Goal: Task Accomplishment & Management: Use online tool/utility

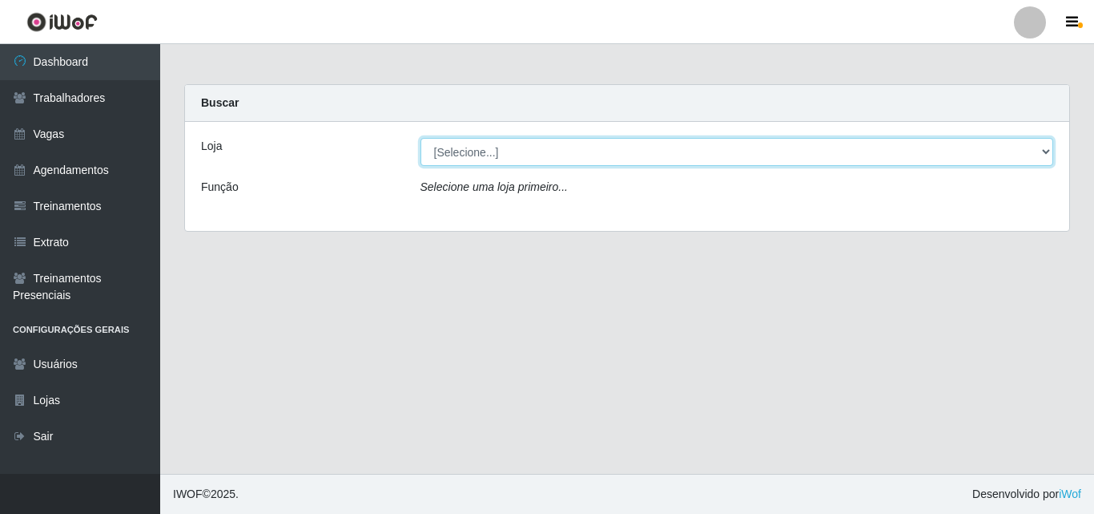
click at [466, 157] on select "[Selecione...] Supermercado Compre Bem - Itabaiana" at bounding box center [738, 152] width 634 height 28
select select "264"
click at [421, 138] on select "[Selecione...] Supermercado Compre Bem - Itabaiana" at bounding box center [738, 152] width 634 height 28
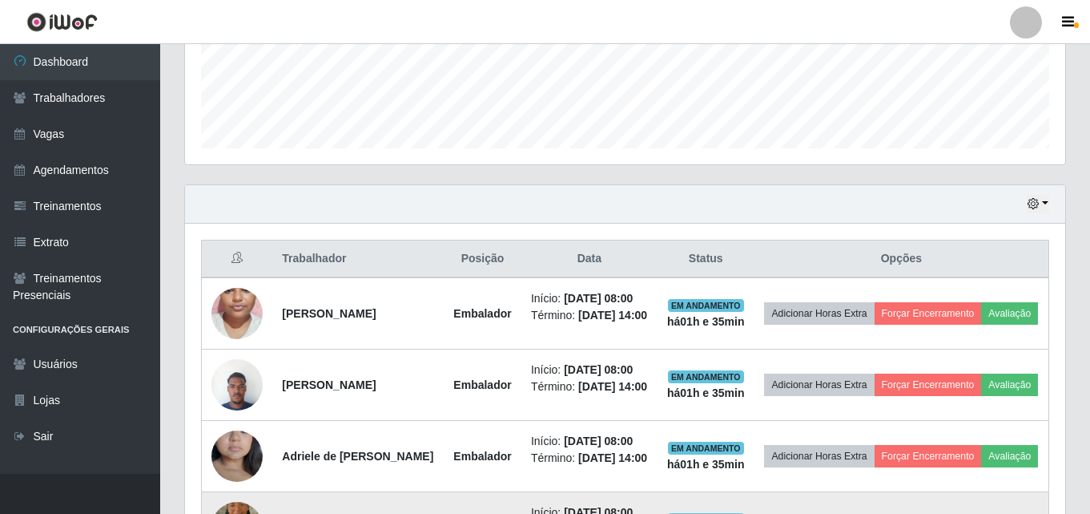
scroll to position [297, 0]
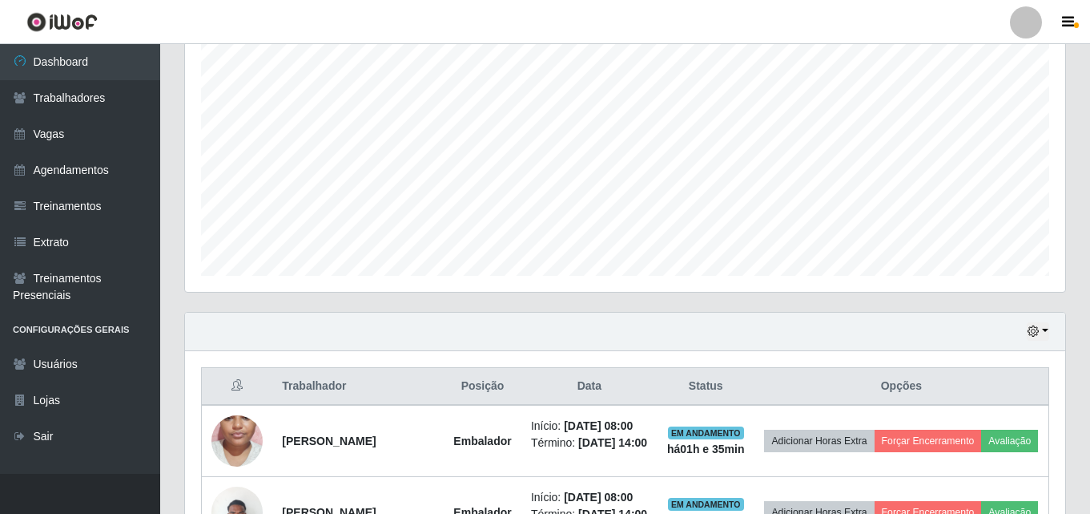
click at [1050, 332] on div "Hoje 1 dia 3 dias 1 Semana Não encerrados" at bounding box center [625, 331] width 881 height 38
click at [1035, 332] on icon "button" at bounding box center [1033, 330] width 11 height 11
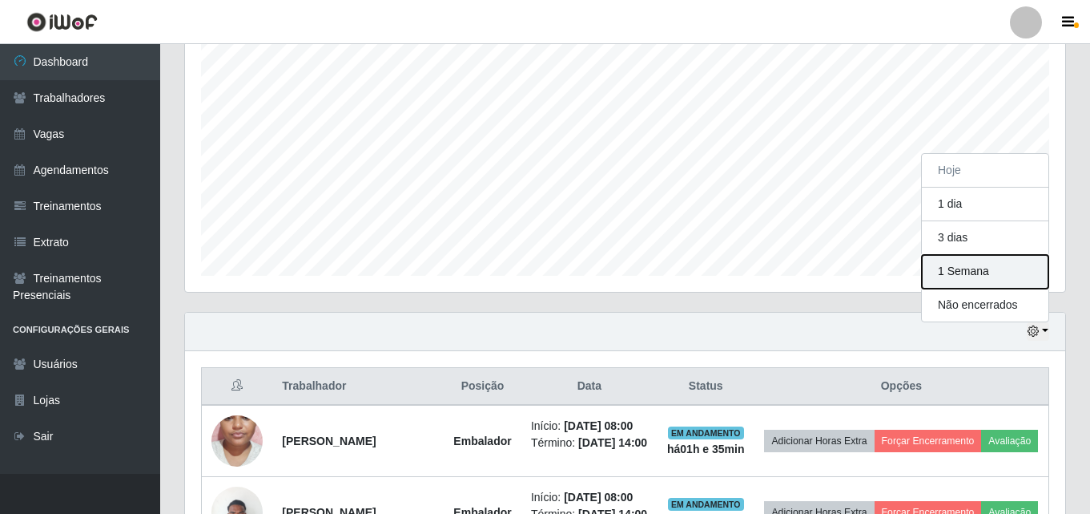
click at [978, 278] on button "1 Semana" at bounding box center [985, 272] width 127 height 34
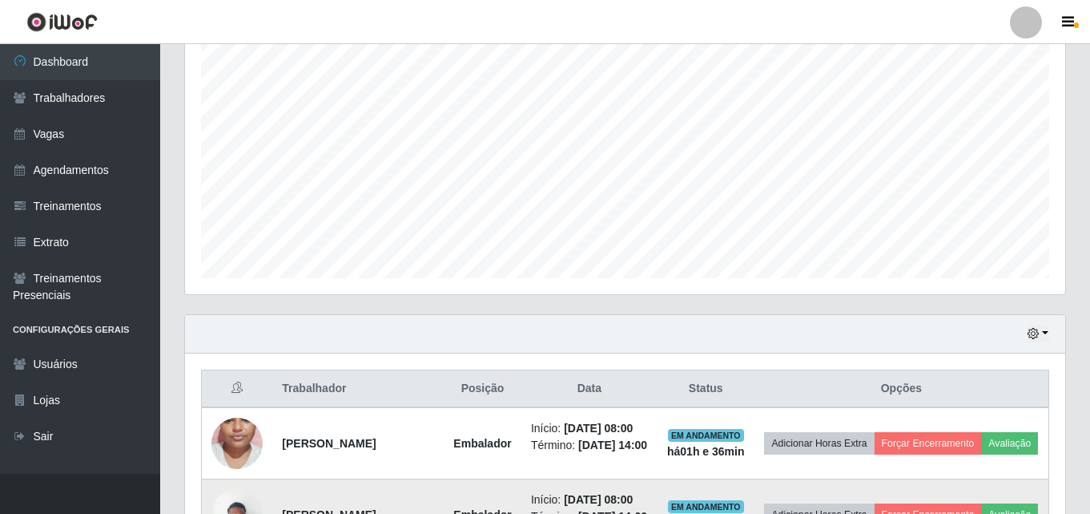
scroll to position [546, 0]
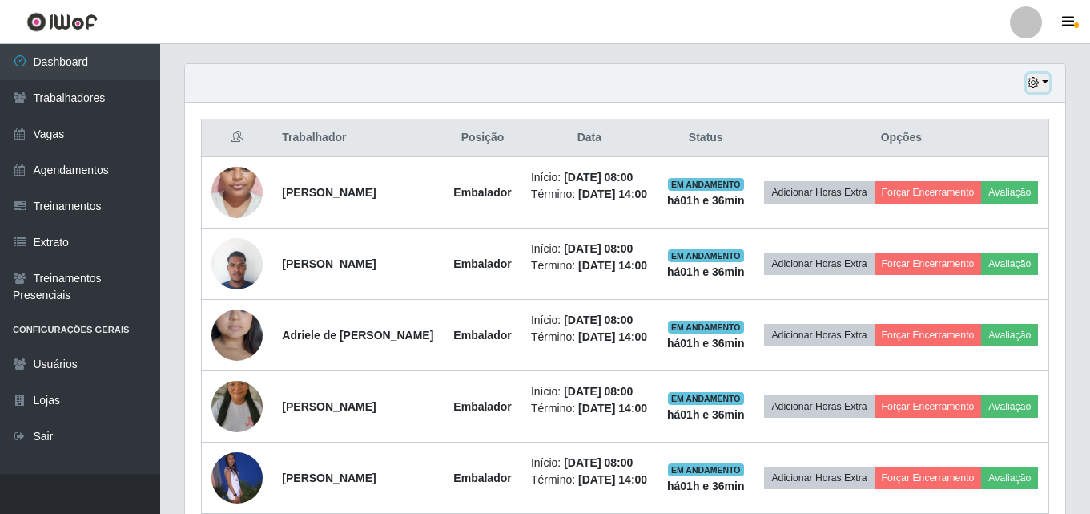
click at [1035, 88] on icon "button" at bounding box center [1033, 82] width 11 height 11
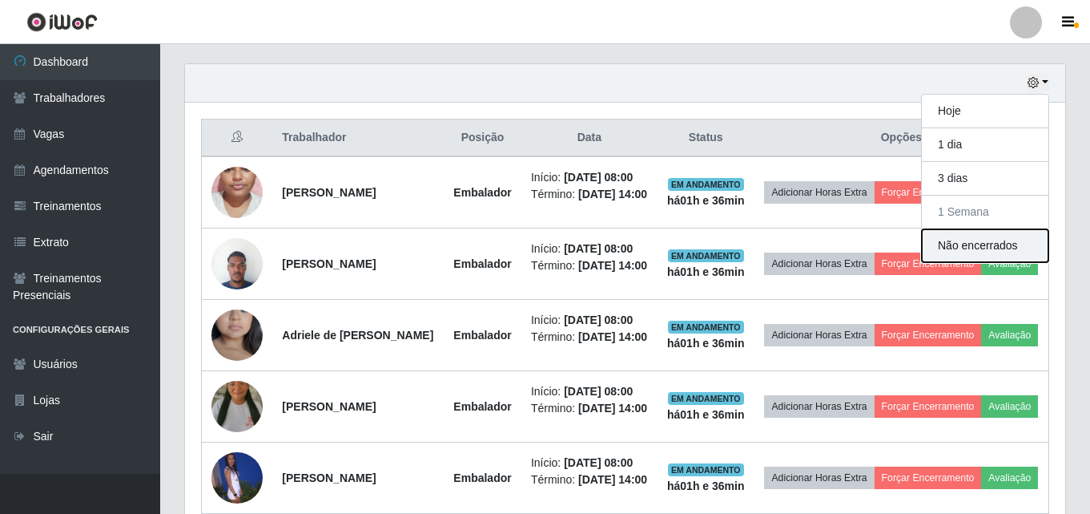
click at [956, 247] on button "Não encerrados" at bounding box center [985, 245] width 127 height 33
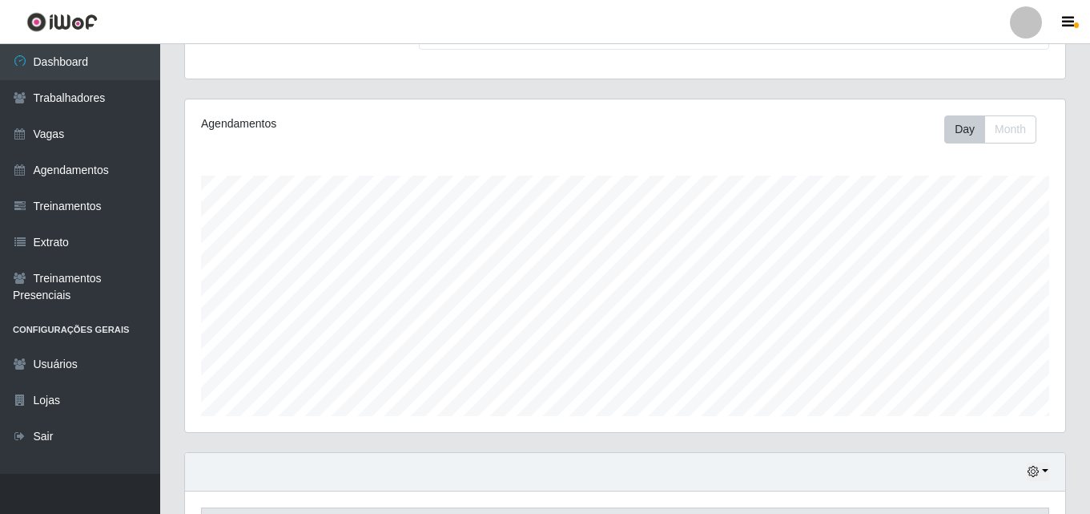
scroll to position [0, 0]
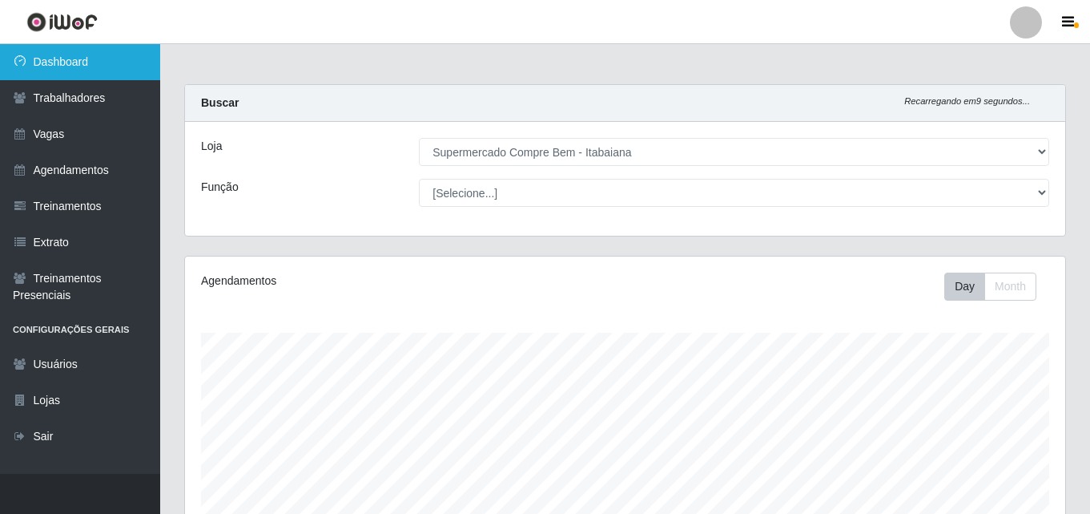
click at [74, 62] on link "Dashboard" at bounding box center [80, 62] width 160 height 36
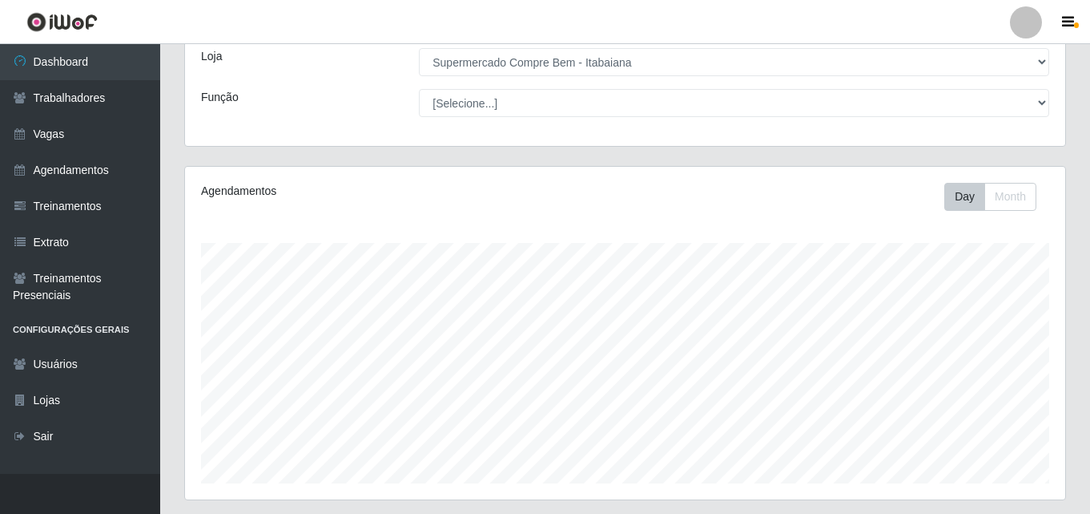
scroll to position [265, 0]
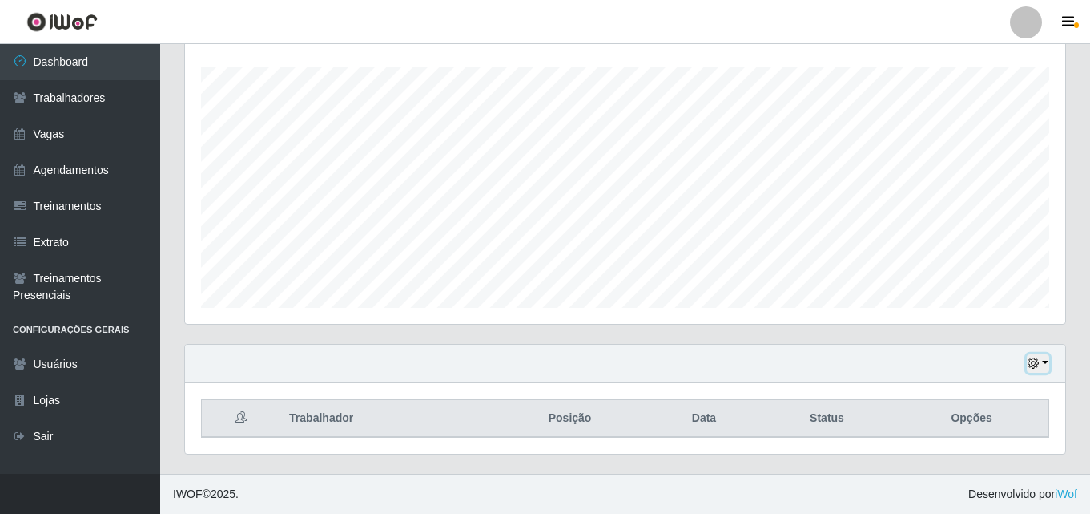
click at [1042, 366] on button "button" at bounding box center [1038, 363] width 22 height 18
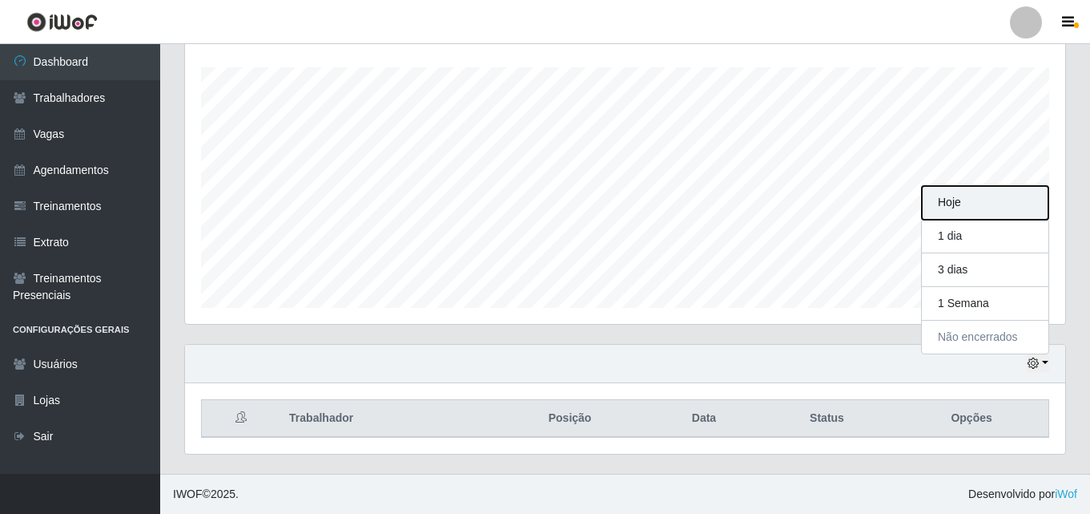
click at [961, 206] on button "Hoje" at bounding box center [985, 203] width 127 height 34
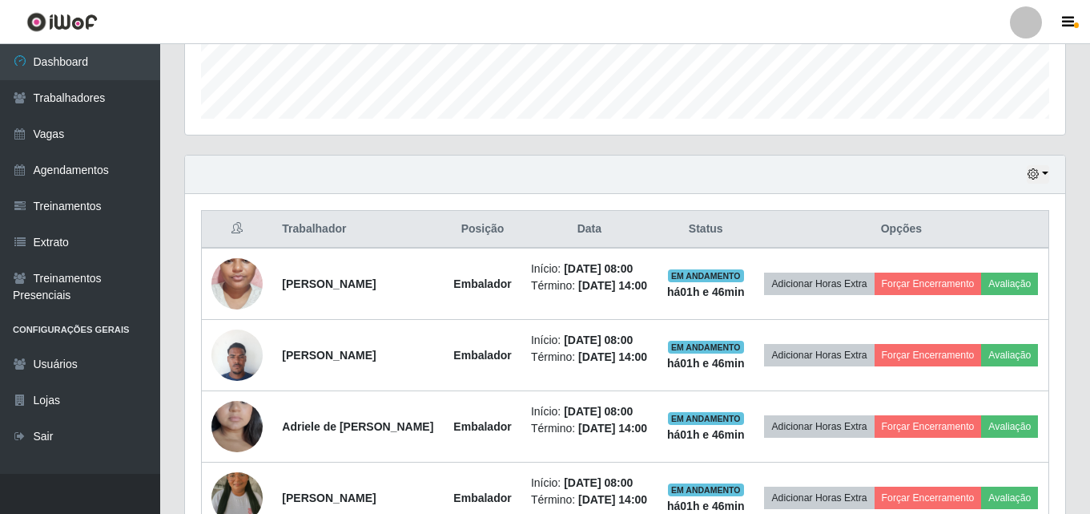
scroll to position [481, 0]
